Goal: Information Seeking & Learning: Check status

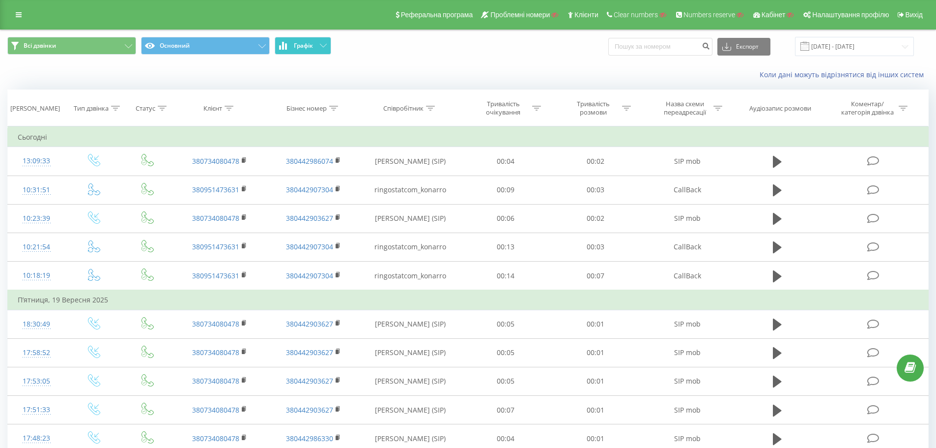
click at [292, 50] on button "Графік" at bounding box center [303, 46] width 57 height 18
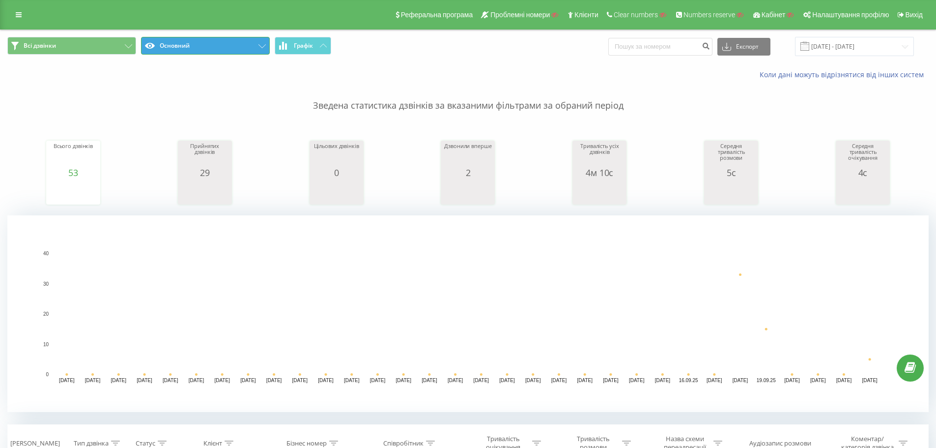
click at [257, 49] on button "Основний" at bounding box center [205, 46] width 129 height 18
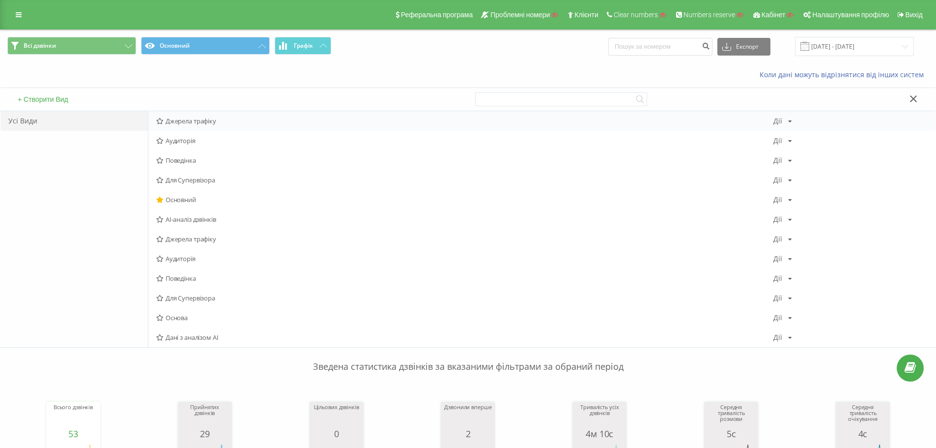
click at [238, 124] on span "Джерела трафіку" at bounding box center [464, 120] width 617 height 7
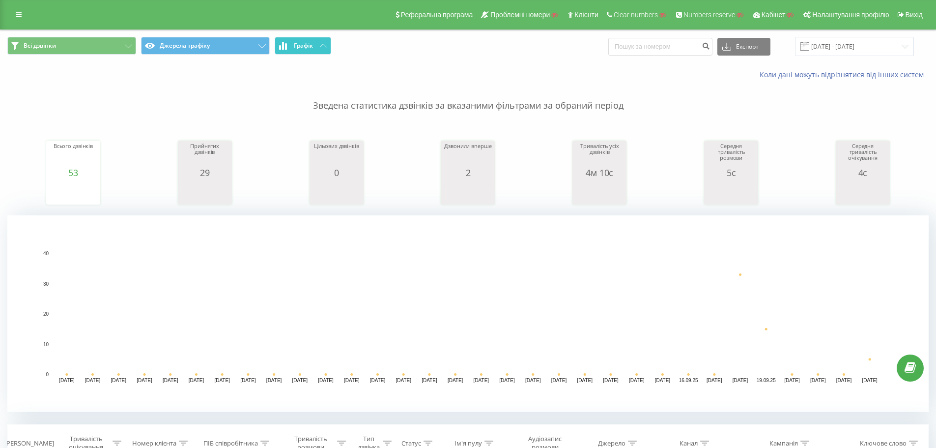
click at [304, 54] on button "Графік" at bounding box center [303, 46] width 57 height 18
